Goal: Task Accomplishment & Management: Use online tool/utility

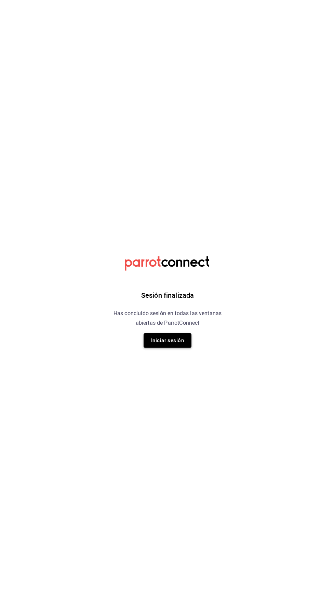
click at [164, 340] on button "Iniciar sesión" at bounding box center [167, 340] width 48 height 14
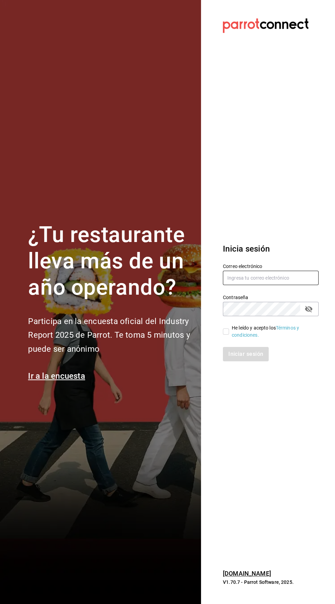
click at [273, 285] on input "text" at bounding box center [271, 278] width 96 height 14
type input "ricardojvalen@gmail.com"
click at [224, 334] on input "He leído y acepto los Términos y condiciones." at bounding box center [226, 331] width 6 height 6
checkbox input "true"
click at [250, 361] on button "Iniciar sesión" at bounding box center [246, 354] width 46 height 14
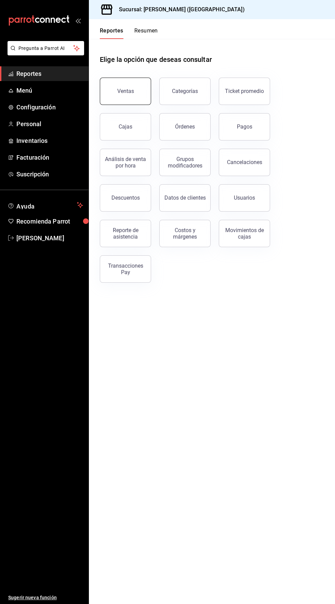
click at [125, 86] on button "Ventas" at bounding box center [125, 91] width 51 height 27
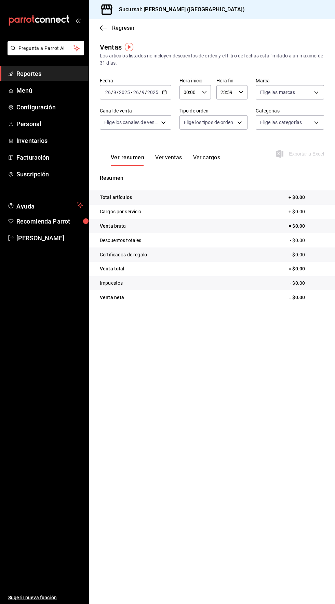
click at [193, 89] on input "00:00" at bounding box center [189, 92] width 20 height 14
click at [153, 86] on div at bounding box center [167, 302] width 335 height 604
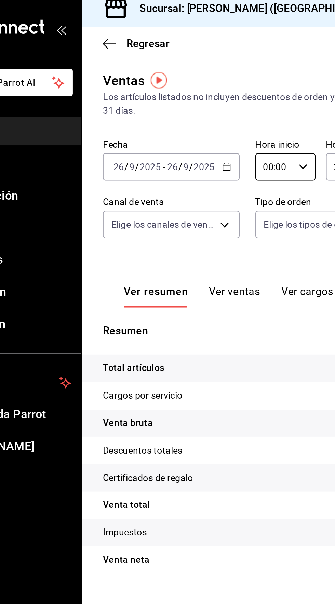
click at [155, 92] on input "2025" at bounding box center [153, 91] width 12 height 5
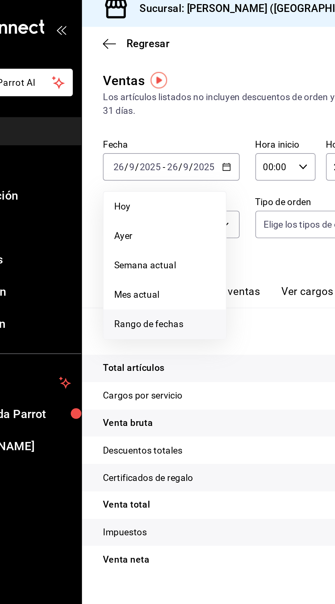
click at [129, 175] on span "Rango de fechas" at bounding box center [132, 174] width 53 height 7
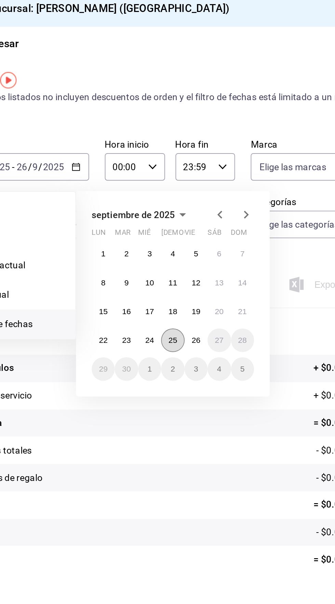
click at [217, 184] on abbr "25" at bounding box center [214, 182] width 4 height 5
click at [227, 183] on abbr "26" at bounding box center [227, 182] width 4 height 5
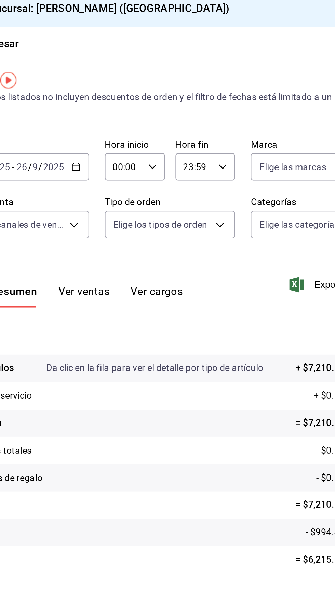
click at [190, 93] on input "00:00" at bounding box center [189, 92] width 20 height 14
